Goal: Task Accomplishment & Management: Use online tool/utility

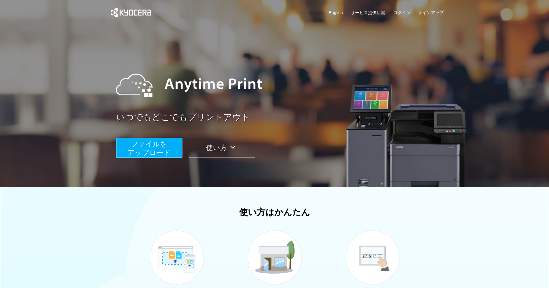
click at [160, 148] on button "ファイルを ​​アップロード" at bounding box center [149, 148] width 66 height 20
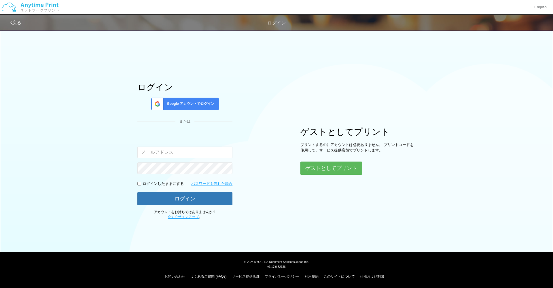
click at [320, 192] on div "ログイン Google アカウントでログイン または 入力されたメールアドレスまたはパスワードが正しくありません。 ログインしたままにする パスワードを忘れた…" at bounding box center [277, 123] width 346 height 193
click at [321, 169] on button "ゲストとしてプリント" at bounding box center [332, 168] width 62 height 13
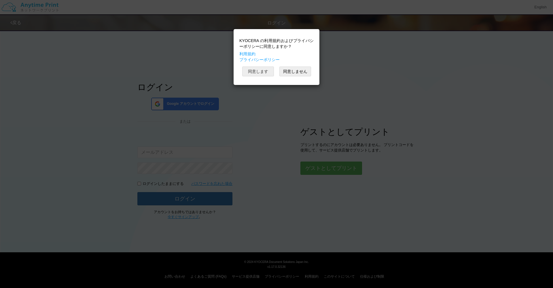
click at [262, 68] on button "同意します" at bounding box center [258, 72] width 32 height 10
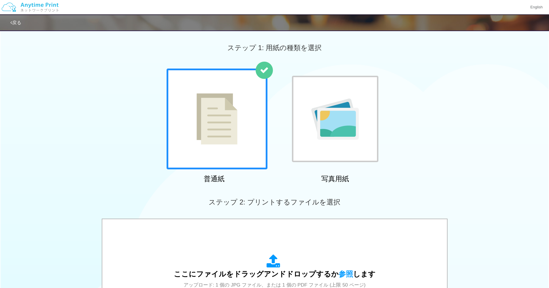
scroll to position [150, 0]
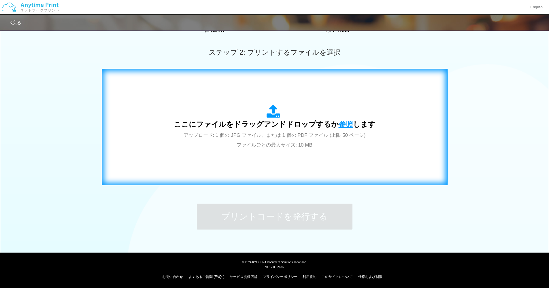
click at [341, 126] on span "参照" at bounding box center [346, 124] width 14 height 8
click at [344, 125] on span "参照" at bounding box center [346, 124] width 14 height 8
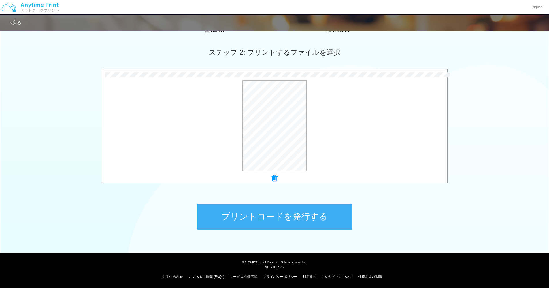
scroll to position [98, 0]
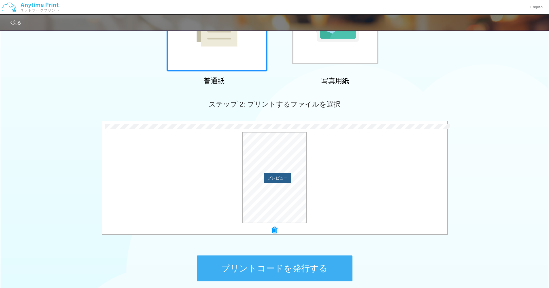
click at [279, 177] on button "プレビュー" at bounding box center [278, 178] width 28 height 10
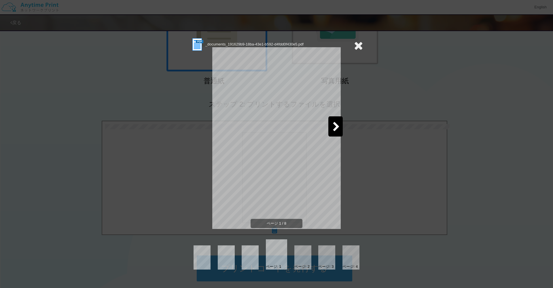
click at [334, 132] on icon at bounding box center [336, 127] width 7 height 10
click at [215, 130] on icon at bounding box center [216, 127] width 7 height 10
click at [341, 125] on div at bounding box center [336, 126] width 14 height 20
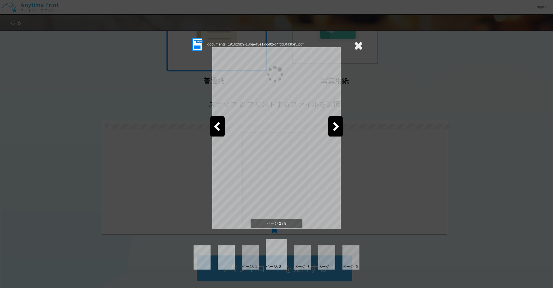
click at [341, 125] on div at bounding box center [336, 126] width 14 height 20
click at [222, 126] on div at bounding box center [217, 126] width 14 height 20
click at [335, 129] on icon at bounding box center [336, 127] width 7 height 10
click at [331, 129] on div at bounding box center [336, 126] width 14 height 20
click at [359, 46] on icon at bounding box center [358, 46] width 9 height 12
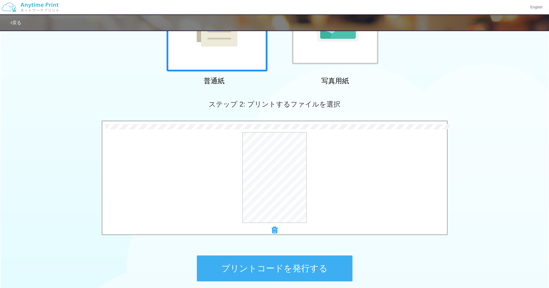
click at [328, 263] on button "プリントコードを発行する" at bounding box center [275, 269] width 156 height 26
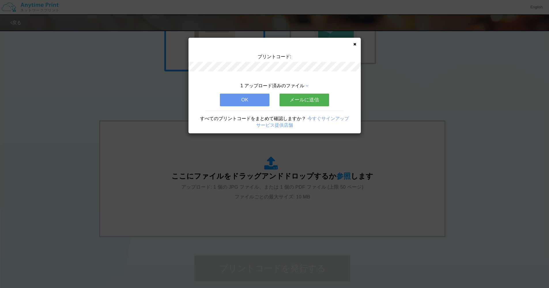
scroll to position [0, 0]
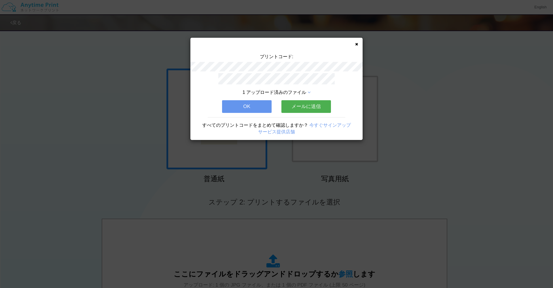
click at [357, 43] on icon at bounding box center [356, 44] width 3 height 4
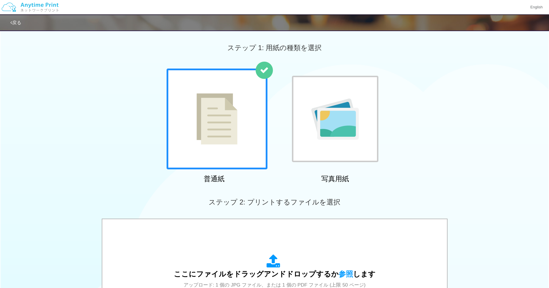
scroll to position [110, 0]
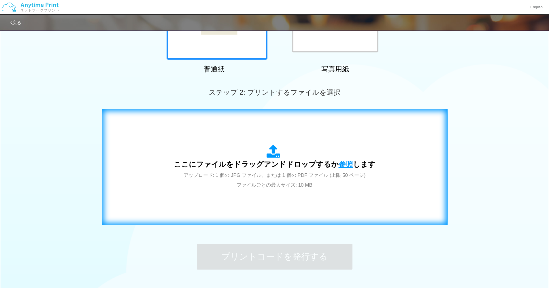
click at [342, 165] on span "参照" at bounding box center [346, 164] width 14 height 8
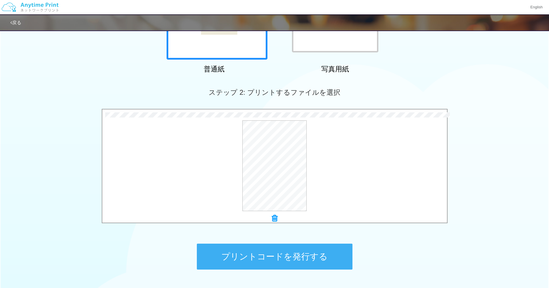
click at [306, 252] on button "プリントコードを発行する" at bounding box center [275, 257] width 156 height 26
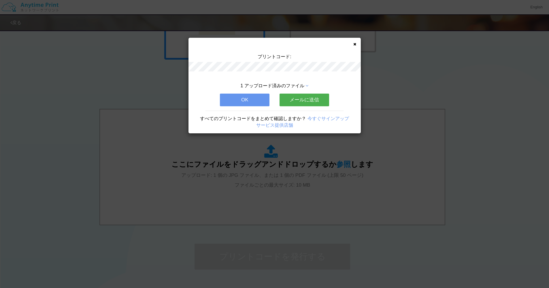
scroll to position [0, 0]
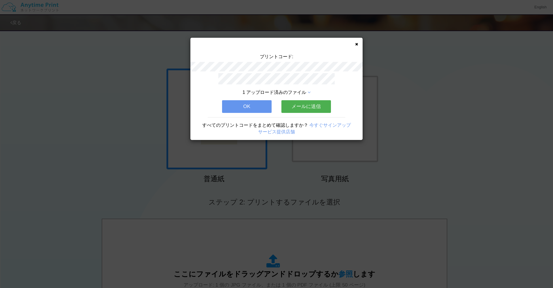
click at [357, 42] on div "プリントコード: 1 アップロード済みのファイル OK メールに送信 すべてのプリントコードをまとめて確認しますか？ 今すぐサインアップ サービス提供店舗" at bounding box center [276, 89] width 172 height 102
click at [356, 43] on icon at bounding box center [356, 44] width 3 height 4
